Goal: Information Seeking & Learning: Learn about a topic

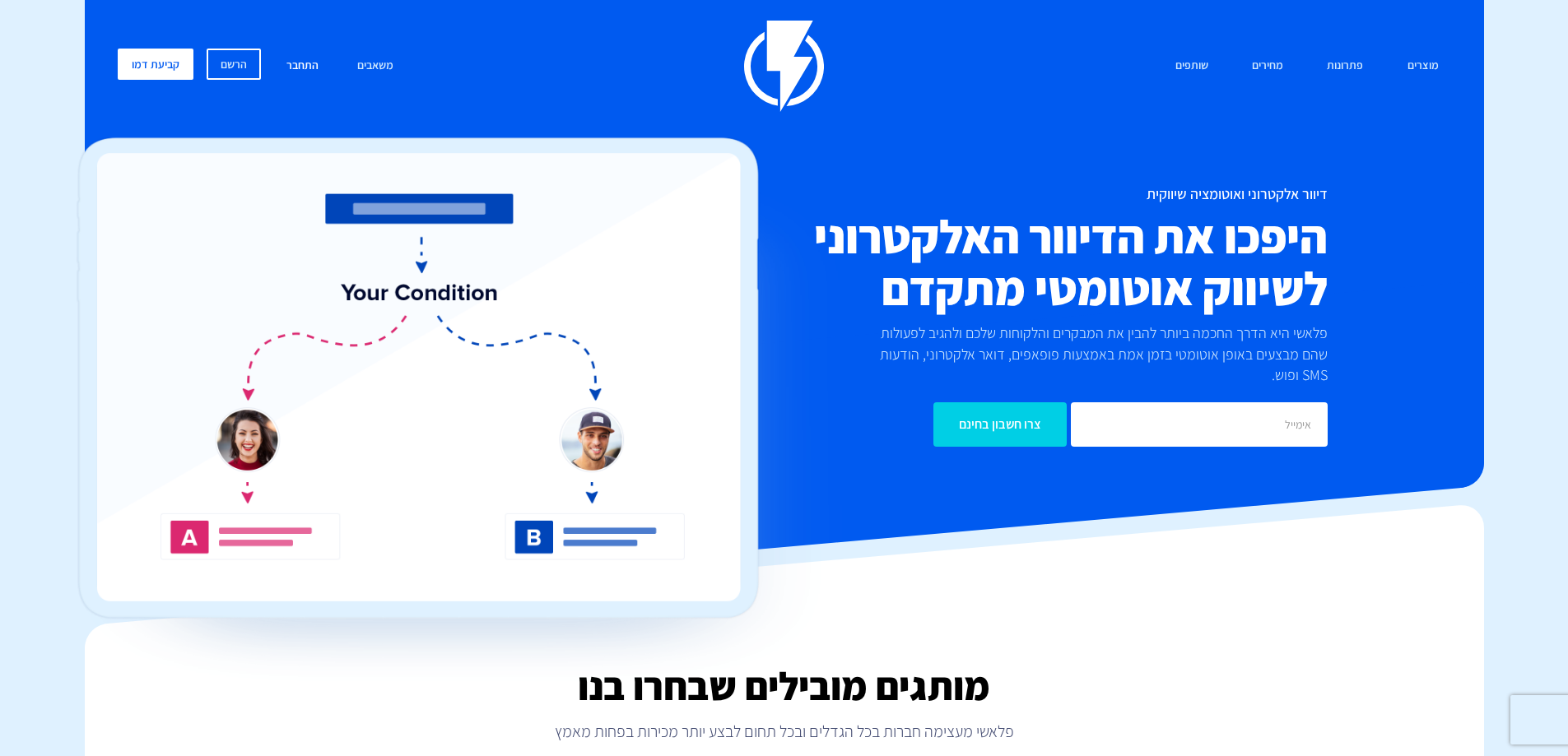
click at [298, 67] on link "התחבר" at bounding box center [302, 66] width 57 height 36
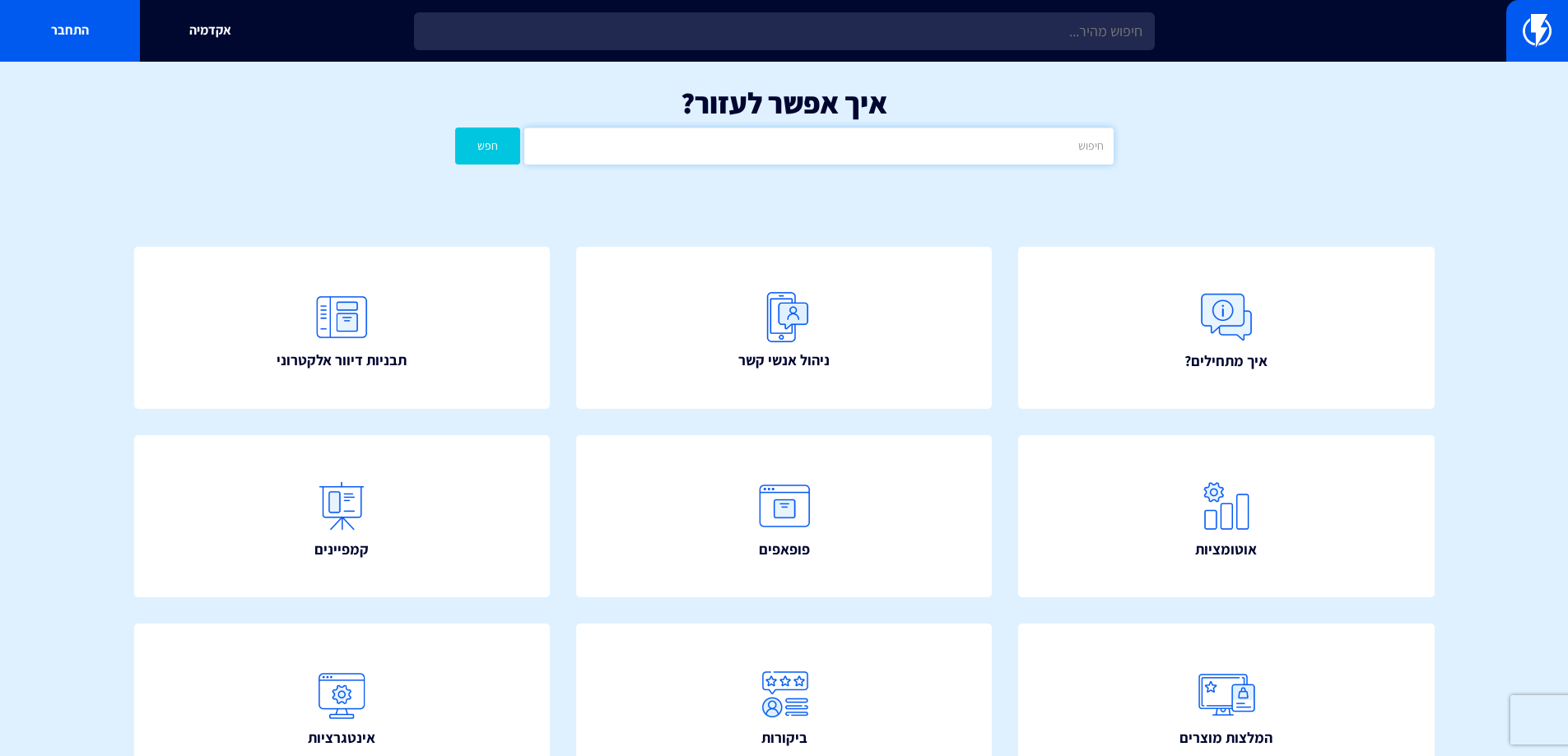
click at [860, 150] on input "text" at bounding box center [818, 146] width 588 height 37
type input "פ"
click at [455, 128] on button "חפש" at bounding box center [488, 146] width 66 height 37
click at [857, 155] on input "יומן" at bounding box center [818, 146] width 588 height 37
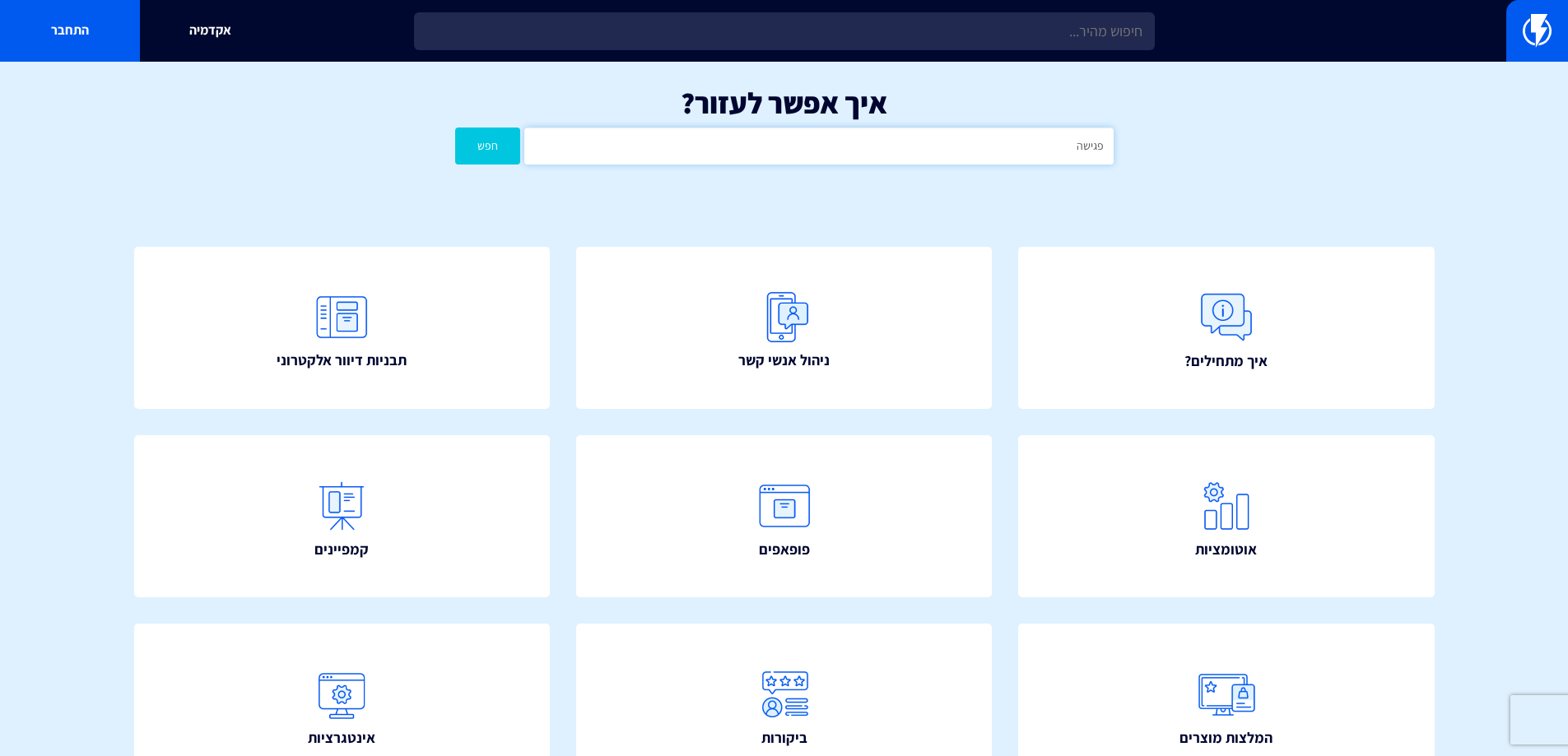
type input "פגישה"
click at [455, 128] on button "חפש" at bounding box center [488, 146] width 66 height 37
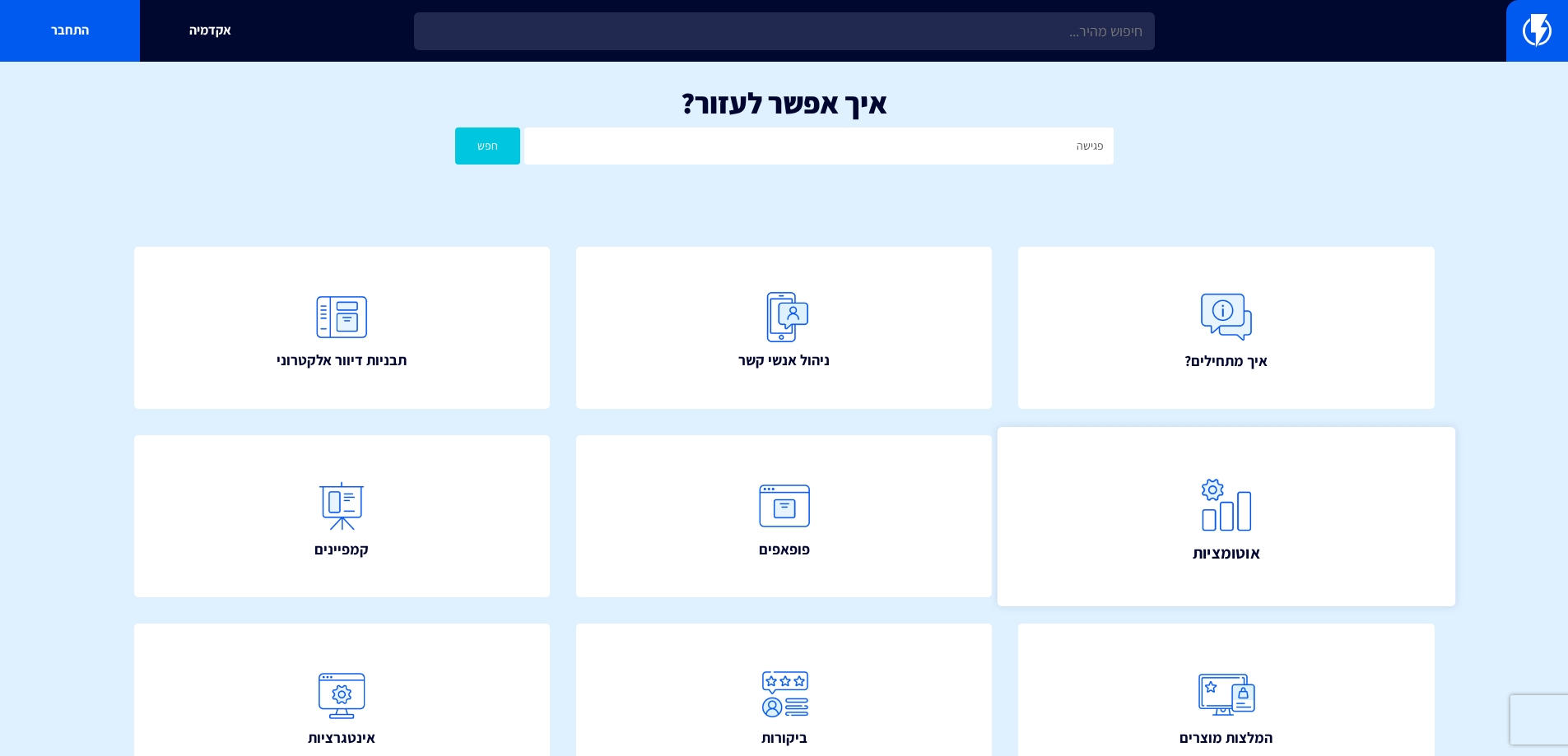
click at [1141, 529] on link "אוטומציות" at bounding box center [1227, 516] width 458 height 179
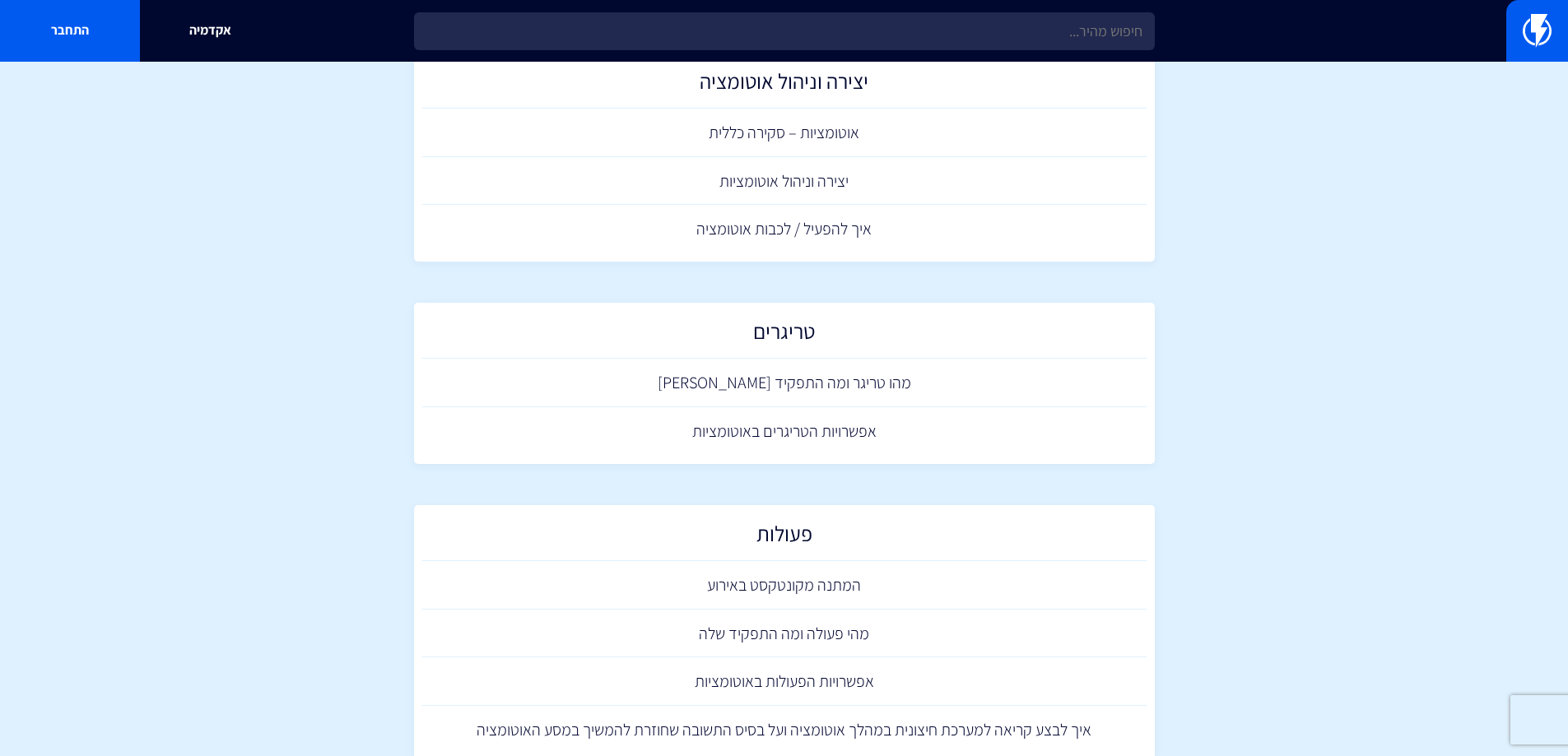
scroll to position [82, 0]
